Goal: Task Accomplishment & Management: Complete application form

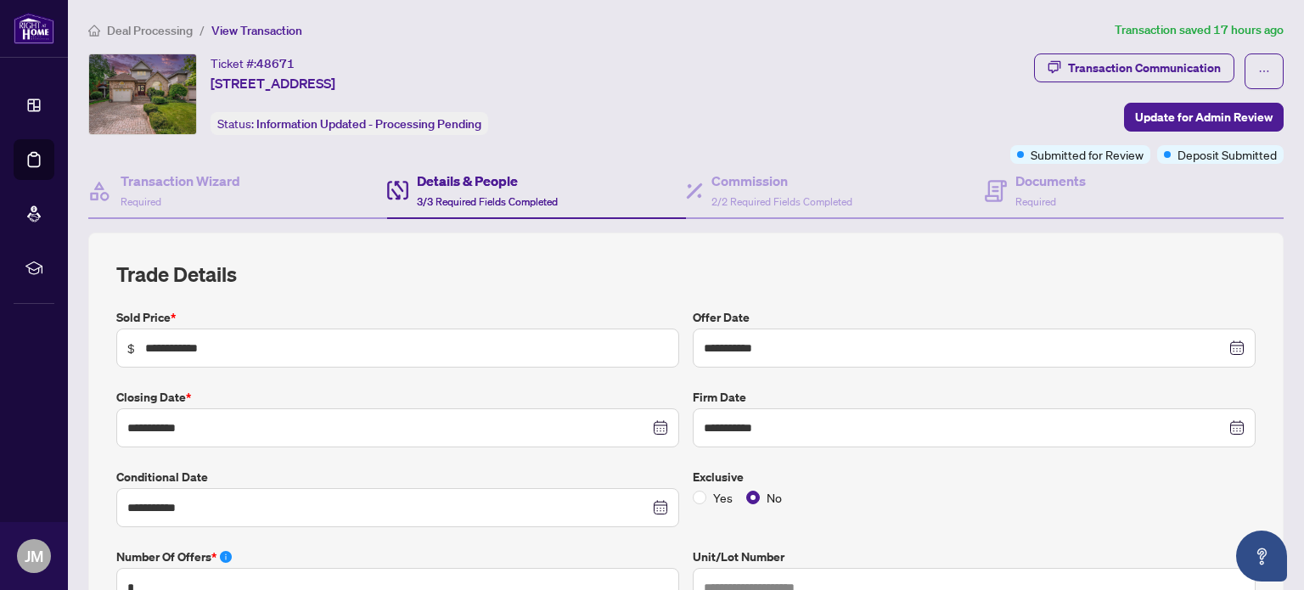
scroll to position [58, 0]
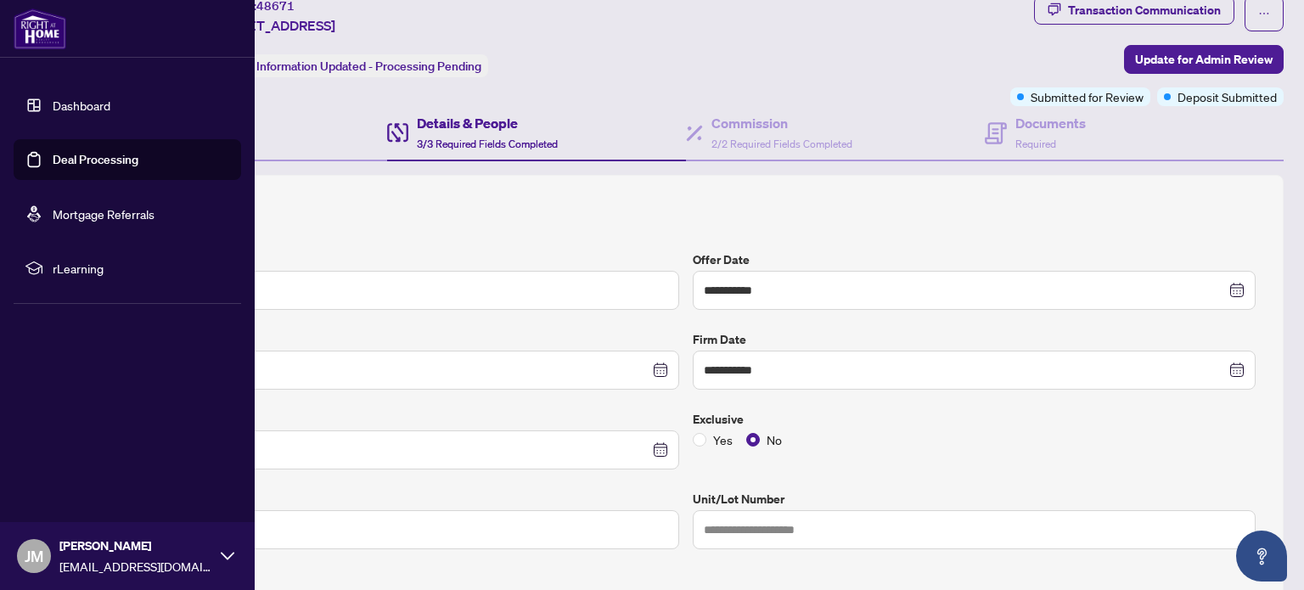
click at [53, 167] on link "Deal Processing" at bounding box center [96, 159] width 86 height 15
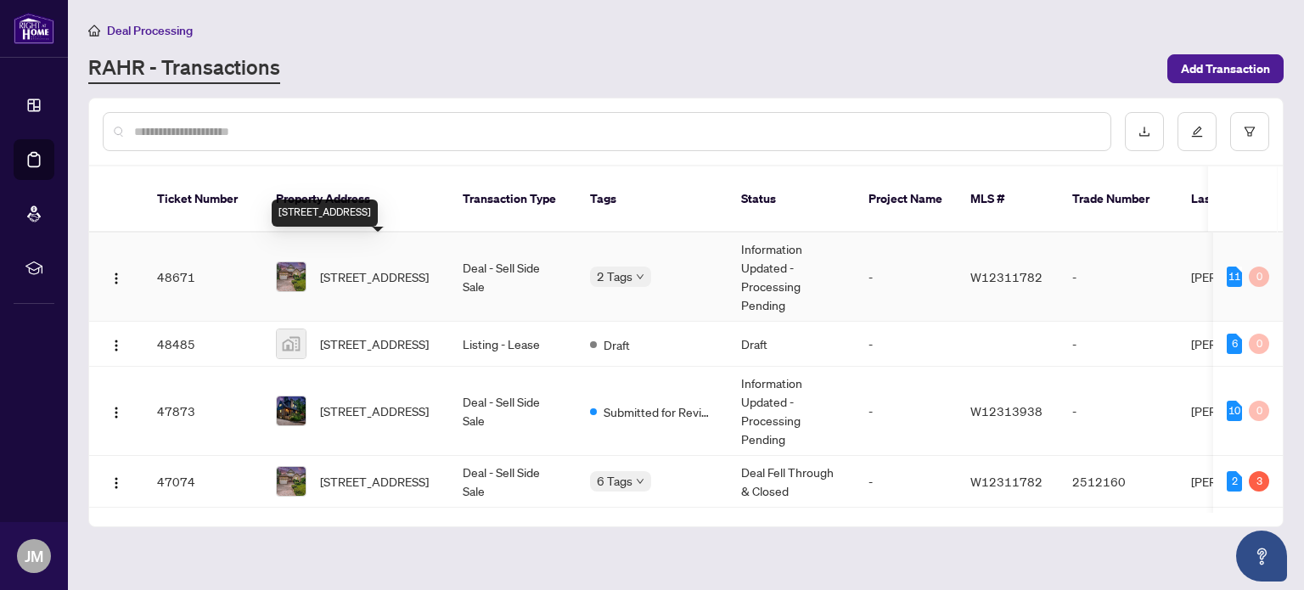
click at [399, 267] on span "[STREET_ADDRESS]" at bounding box center [374, 276] width 109 height 19
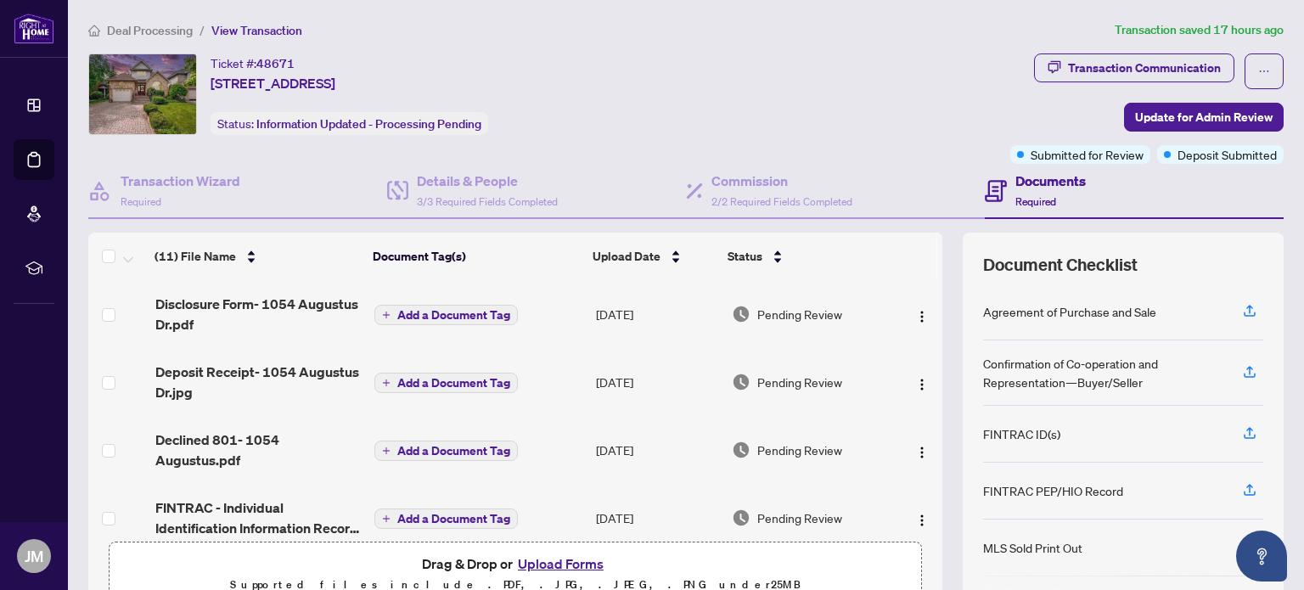
scroll to position [143, 0]
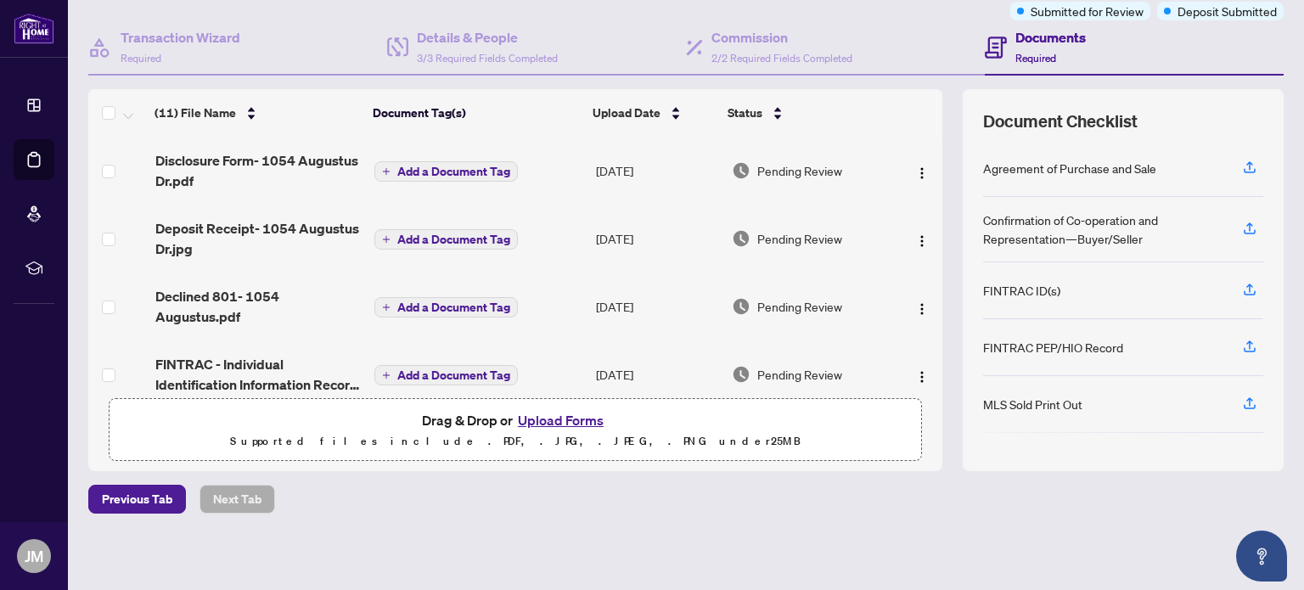
click at [550, 416] on button "Upload Forms" at bounding box center [561, 420] width 96 height 22
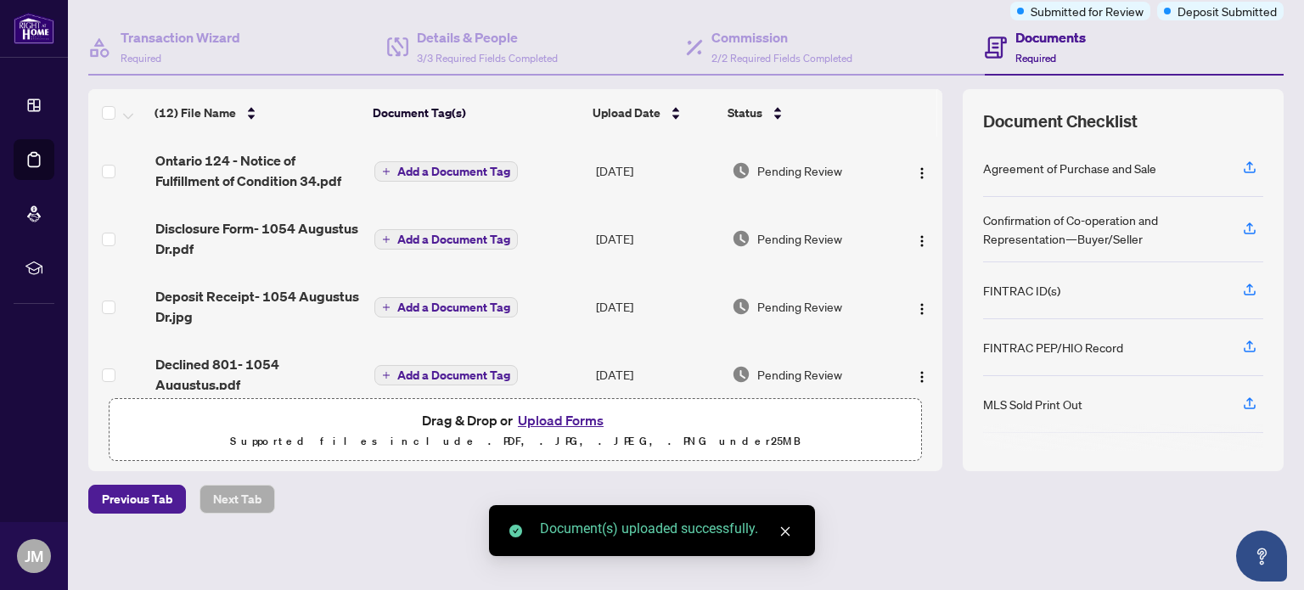
scroll to position [0, 0]
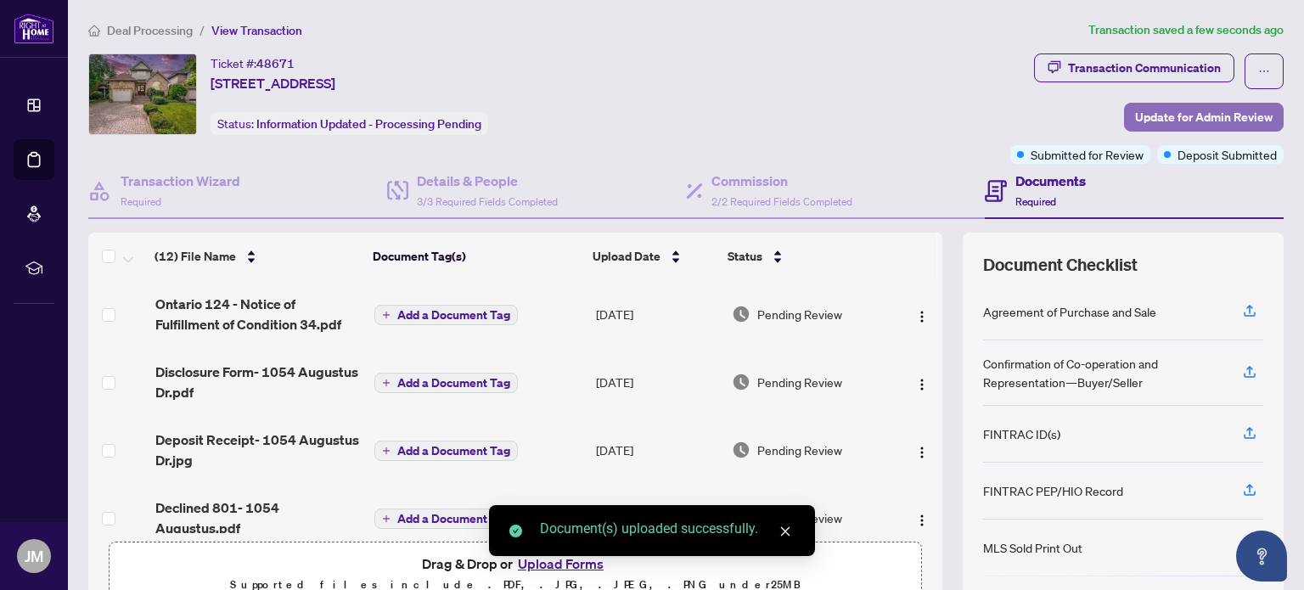
click at [1147, 116] on span "Update for Admin Review" at bounding box center [1203, 117] width 137 height 27
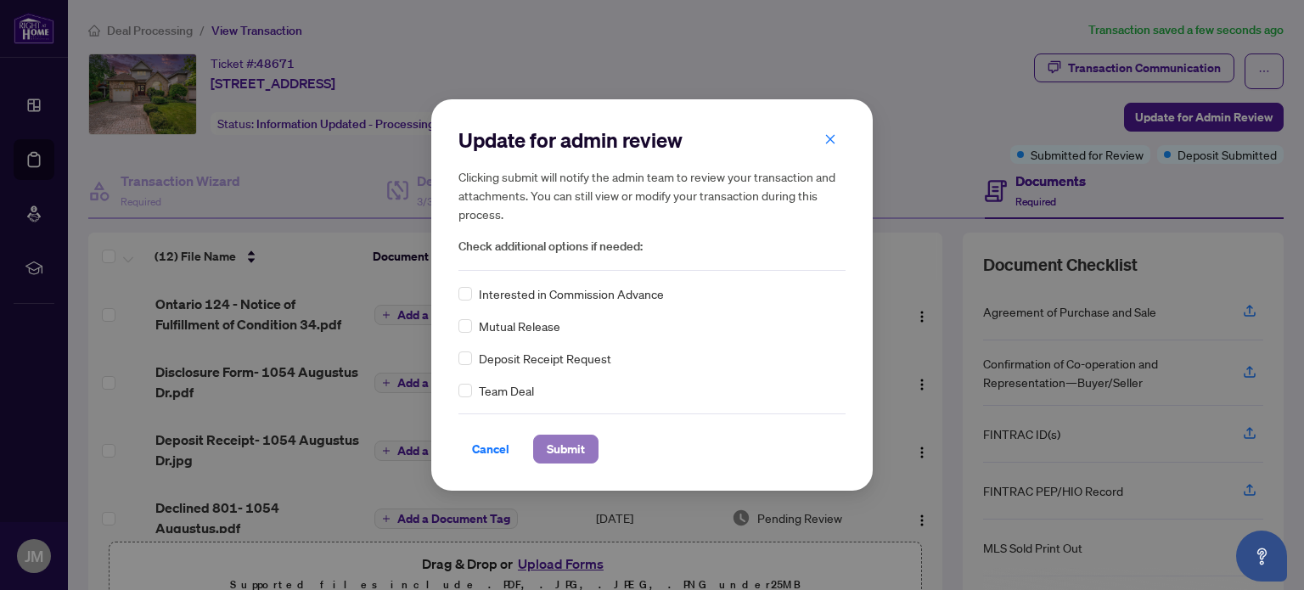
click at [551, 447] on span "Submit" at bounding box center [566, 448] width 38 height 27
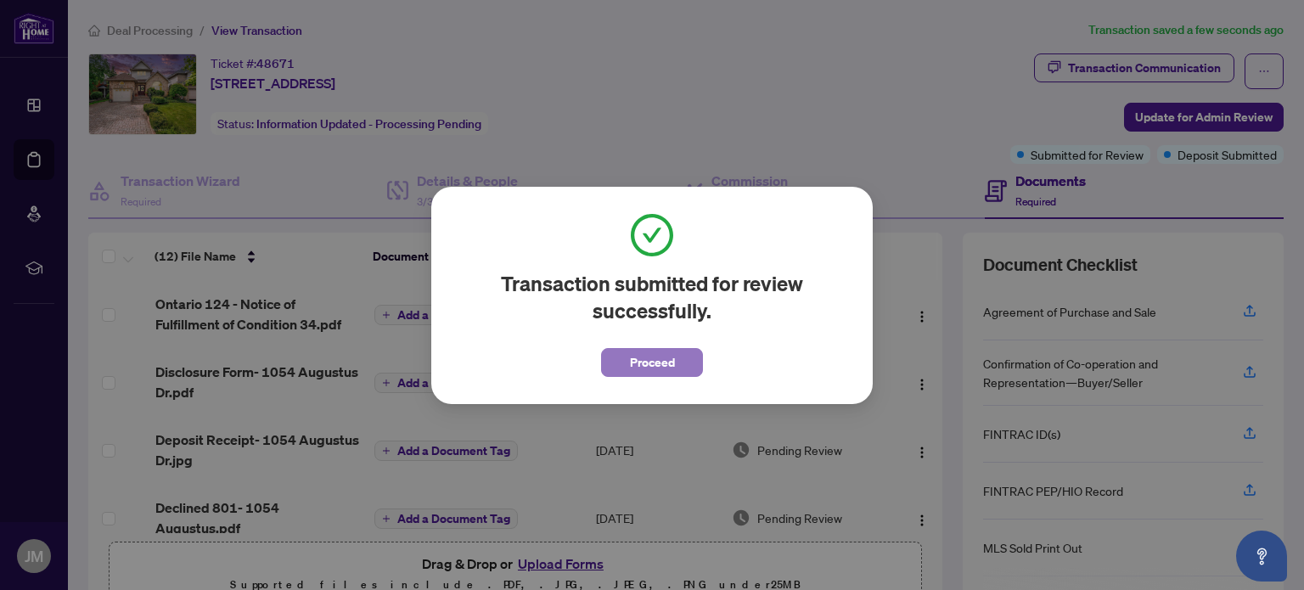
click at [658, 367] on span "Proceed" at bounding box center [652, 362] width 45 height 27
